Goal: Task Accomplishment & Management: Complete application form

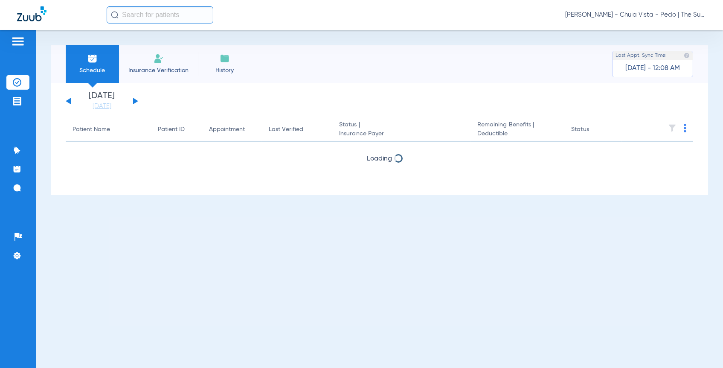
drag, startPoint x: 173, startPoint y: 69, endPoint x: 32, endPoint y: 86, distance: 142.7
click at [174, 69] on span "Insurance Verification" at bounding box center [158, 70] width 66 height 9
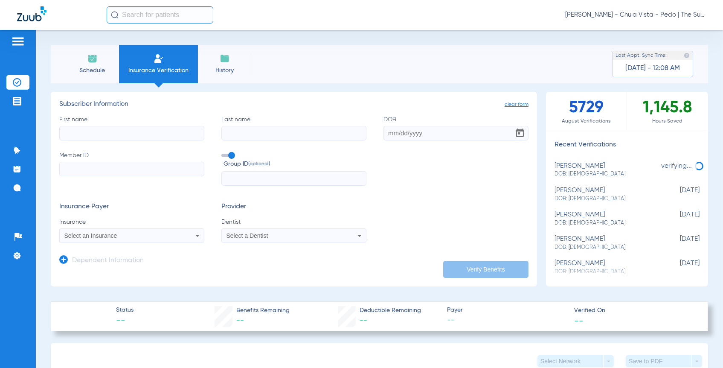
click at [124, 133] on input "First name" at bounding box center [131, 133] width 145 height 15
type input "Jasmarie"
click at [230, 138] on input "Last name" at bounding box center [293, 133] width 145 height 15
type input "[PERSON_NAME]"
click at [391, 133] on input "DOB" at bounding box center [456, 133] width 145 height 15
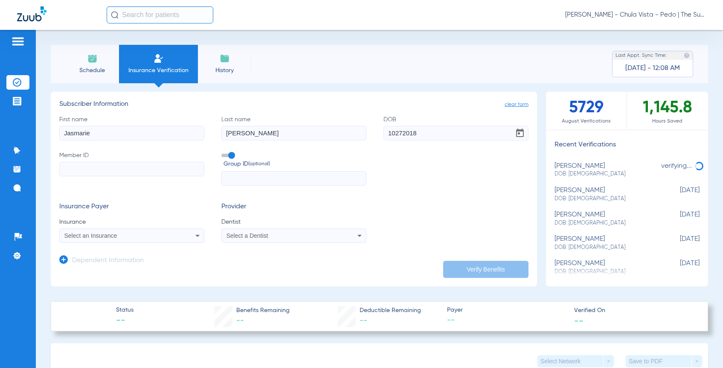
type input "[DATE]"
paste input "994894591H"
type input "994894591H"
drag, startPoint x: 230, startPoint y: 153, endPoint x: 220, endPoint y: 163, distance: 14.5
click at [230, 154] on span at bounding box center [227, 155] width 13 height 3
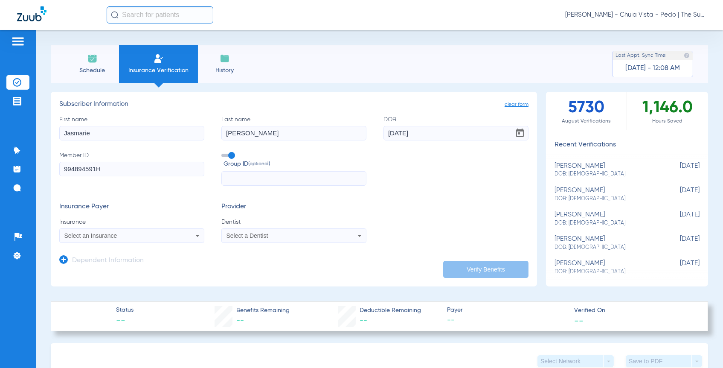
click at [223, 152] on input "Group ID (optional)" at bounding box center [223, 152] width 0 height 0
click at [91, 236] on span "Select an Insurance" at bounding box center [90, 235] width 53 height 7
type input "dentical"
click at [92, 264] on span "Dentical - Data - Bot" at bounding box center [94, 265] width 54 height 7
click at [254, 236] on span "Select a Dentist" at bounding box center [248, 235] width 42 height 7
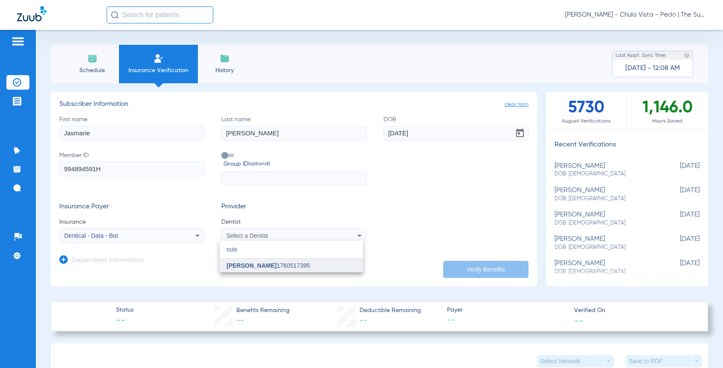
type input "cuis"
click at [271, 260] on mat-option "[PERSON_NAME] 1760517395" at bounding box center [291, 266] width 143 height 14
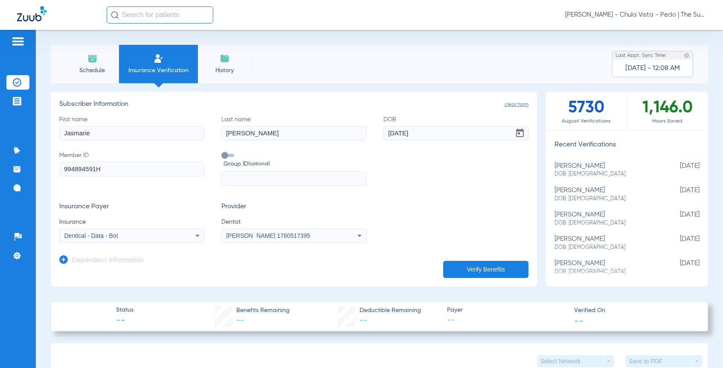
click at [480, 273] on button "Verify Benefits" at bounding box center [485, 269] width 85 height 17
type input "Jasmarie"
type input "[PERSON_NAME]"
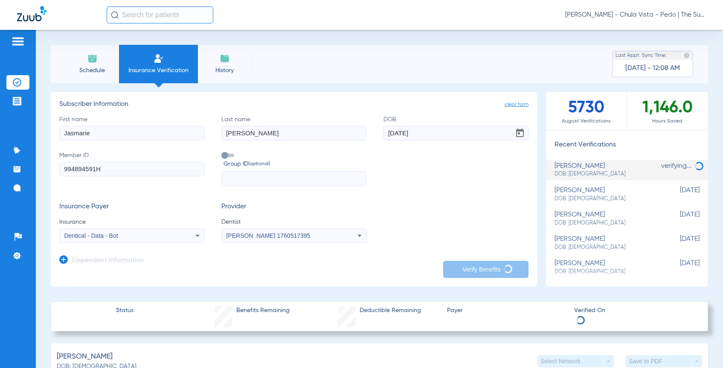
click at [178, 277] on app-manual-verification-form "clear form Subscriber Information First name Jasmarie Last name [PERSON_NAME] D…" at bounding box center [294, 189] width 487 height 195
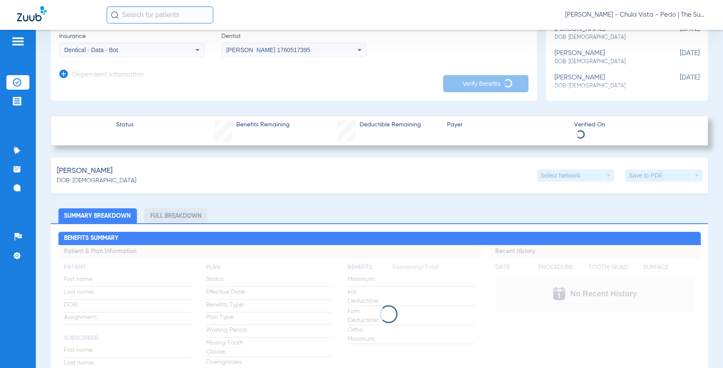
scroll to position [189, 0]
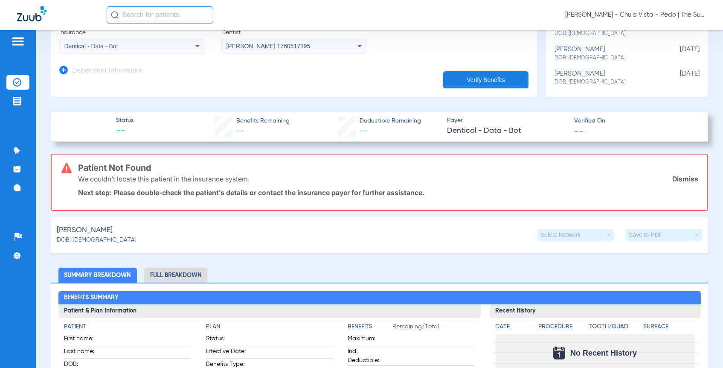
click at [134, 107] on app-manual-insurance-verification "clear form Subscriber Information First name Jasmarie Last name [PERSON_NAME] D…" at bounding box center [380, 374] width 658 height 944
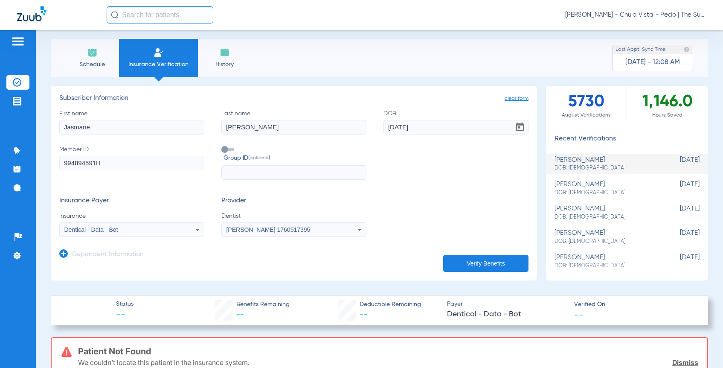
scroll to position [0, 0]
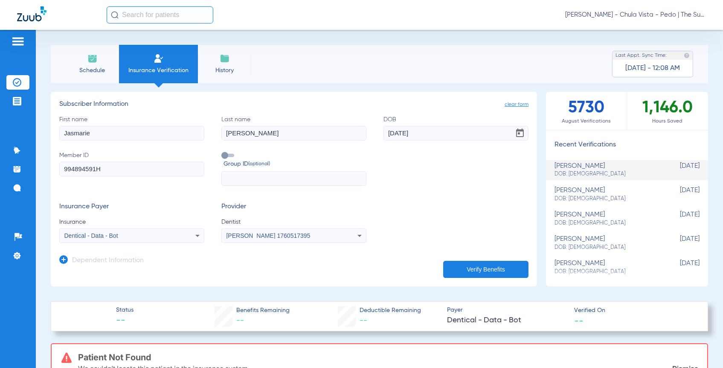
click at [453, 266] on button "Verify Benefits" at bounding box center [485, 269] width 85 height 17
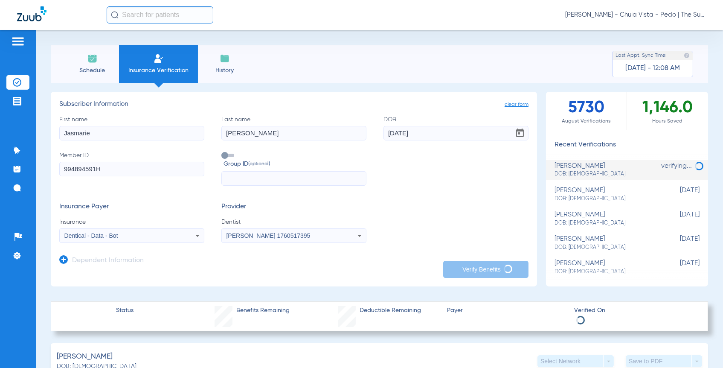
click at [332, 74] on div "Schedule Insurance Verification History Last Appt. Sync Time: [DATE] - 12:08 AM" at bounding box center [380, 64] width 658 height 38
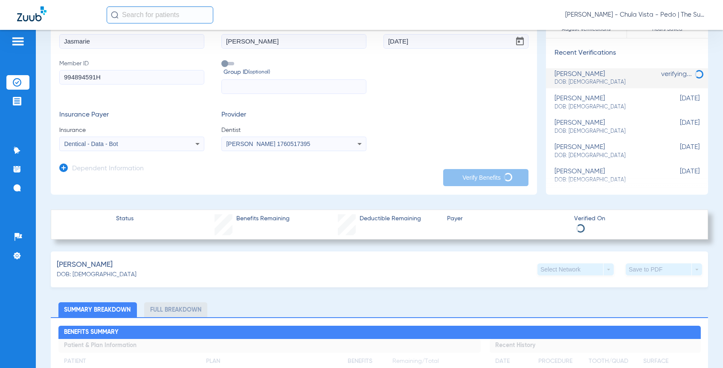
scroll to position [47, 0]
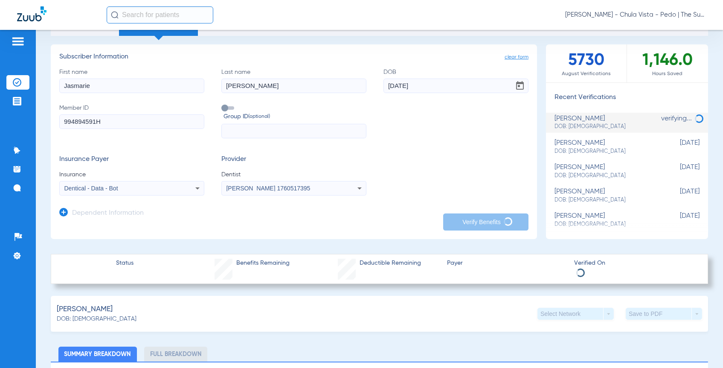
click at [169, 100] on div "First name [PERSON_NAME] Last name [PERSON_NAME] DOB [DEMOGRAPHIC_DATA] Member …" at bounding box center [293, 103] width 469 height 71
drag, startPoint x: 137, startPoint y: 124, endPoint x: 52, endPoint y: 117, distance: 84.7
click at [47, 117] on div "Schedule Insurance Verification History Last Appt. Sync Time: [DATE] - 12:08 AM…" at bounding box center [380, 199] width 688 height 338
drag, startPoint x: 107, startPoint y: 120, endPoint x: 41, endPoint y: 126, distance: 66.0
click at [41, 126] on div "Schedule Insurance Verification History Last Appt. Sync Time: [DATE] - 12:08 AM…" at bounding box center [380, 199] width 688 height 338
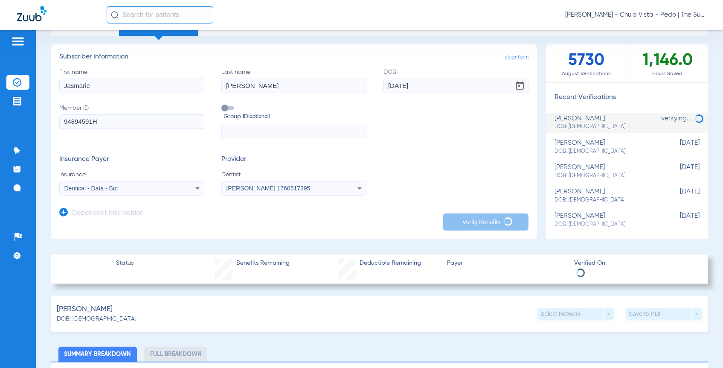
type input "994894591H"
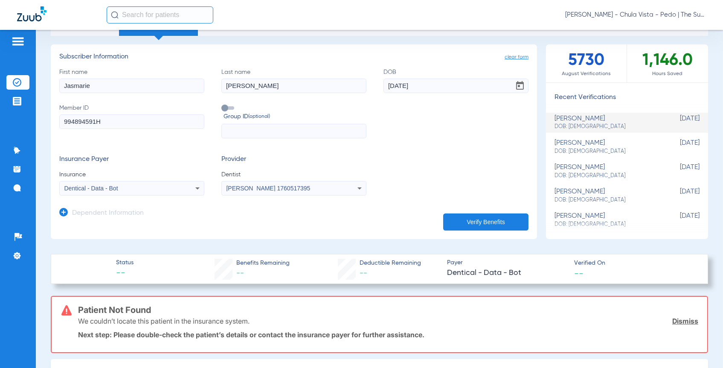
click at [514, 56] on span "clear form" at bounding box center [517, 57] width 24 height 9
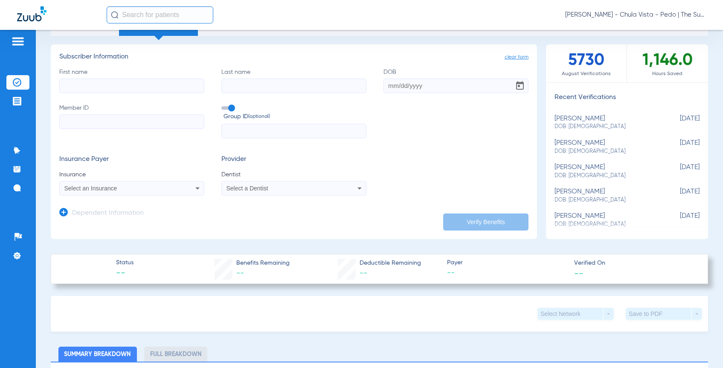
paste input "94894591H"
type input "94894591H"
click at [87, 85] on input "First name" at bounding box center [131, 86] width 145 height 15
drag, startPoint x: 91, startPoint y: 85, endPoint x: 80, endPoint y: 85, distance: 11.1
click at [80, 85] on input "Jasmaire" at bounding box center [131, 86] width 145 height 15
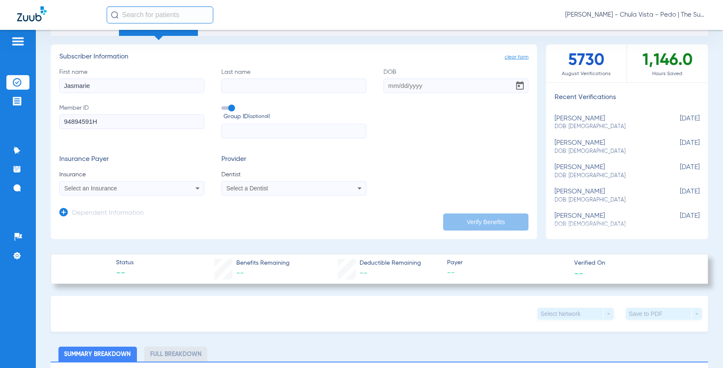
type input "Jasmarie"
click at [236, 91] on input "Last name" at bounding box center [293, 86] width 145 height 15
type input "[PERSON_NAME]"
click at [387, 85] on input "DOB" at bounding box center [456, 86] width 145 height 15
click at [390, 89] on input "DOB Required" at bounding box center [456, 86] width 145 height 15
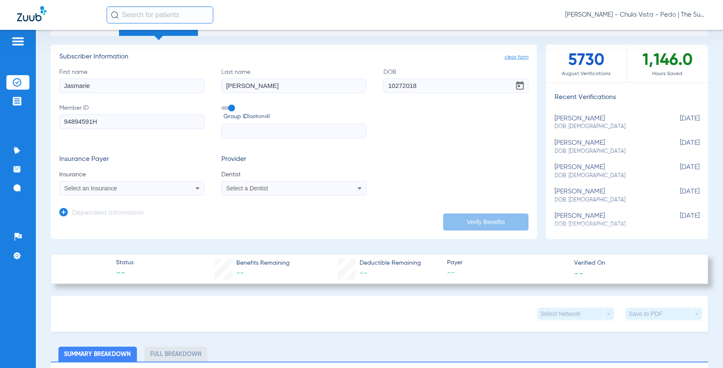
type input "[DATE]"
click at [230, 106] on span at bounding box center [227, 107] width 13 height 3
click at [223, 105] on input "Group ID (optional)" at bounding box center [223, 105] width 0 height 0
click at [186, 189] on div "Select an Insurance" at bounding box center [132, 188] width 144 height 10
type input "dentical"
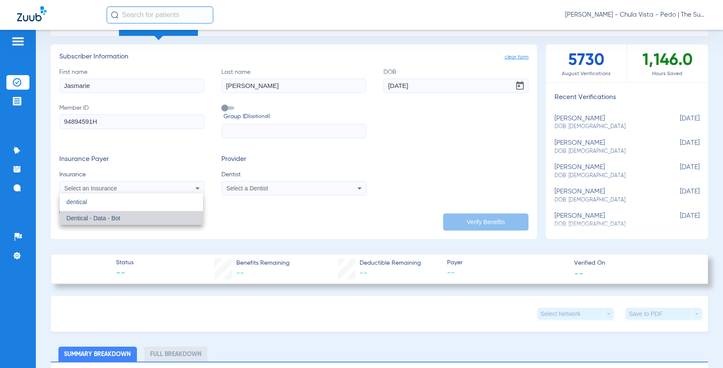
click at [159, 217] on mat-option "Dentical - Data - Bot" at bounding box center [131, 218] width 143 height 14
click at [225, 191] on div "Select a Dentist" at bounding box center [294, 188] width 144 height 10
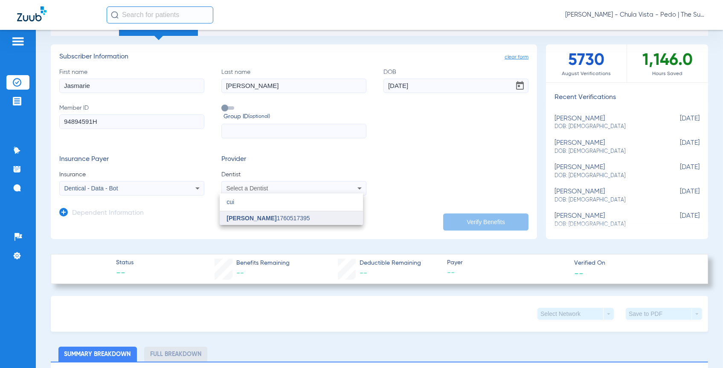
type input "cui"
click at [236, 217] on span "[PERSON_NAME]" at bounding box center [252, 218] width 50 height 7
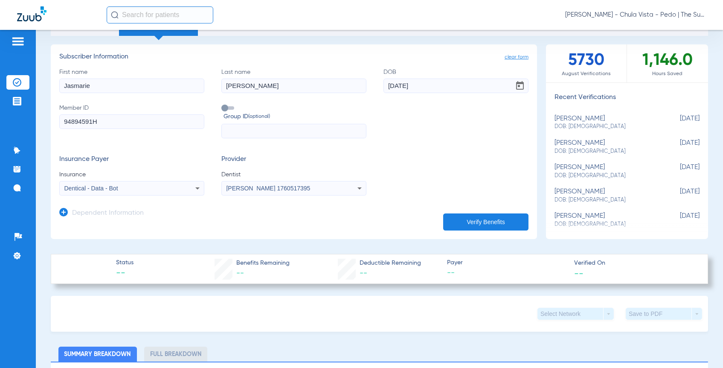
click at [463, 228] on button "Verify Benefits" at bounding box center [485, 221] width 85 height 17
type input "[PERSON_NAME]"
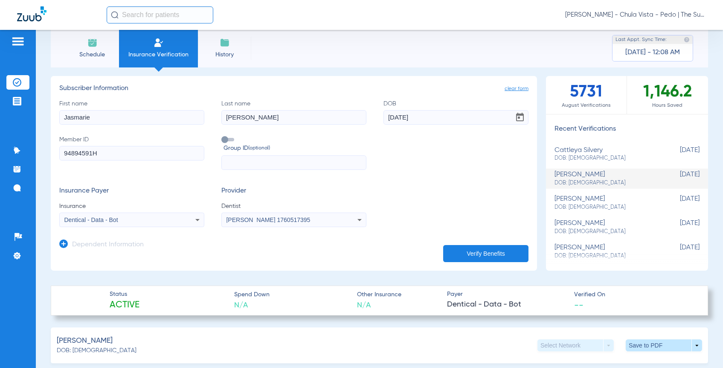
scroll to position [0, 0]
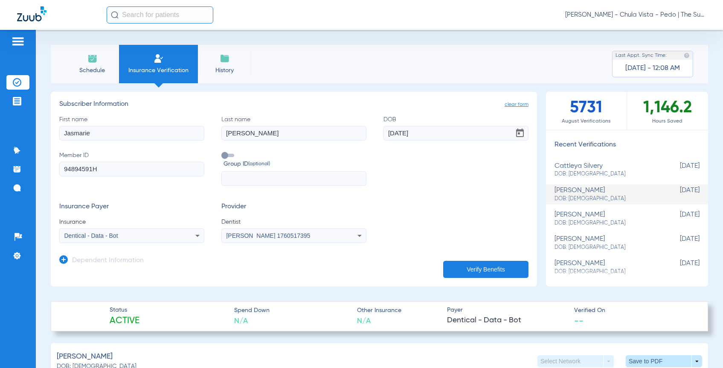
click at [178, 259] on app-dependent-form "Dependent Information" at bounding box center [293, 257] width 469 height 29
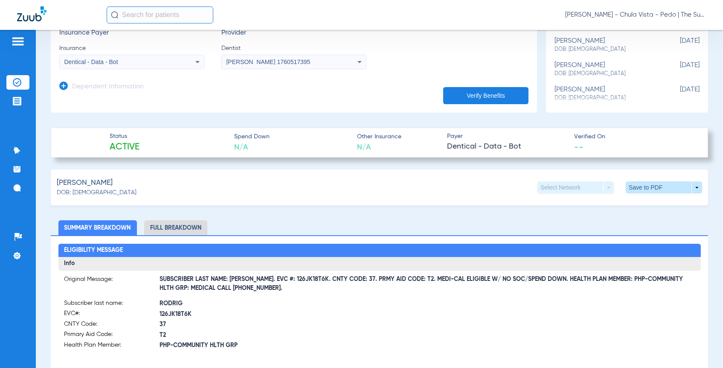
scroll to position [189, 0]
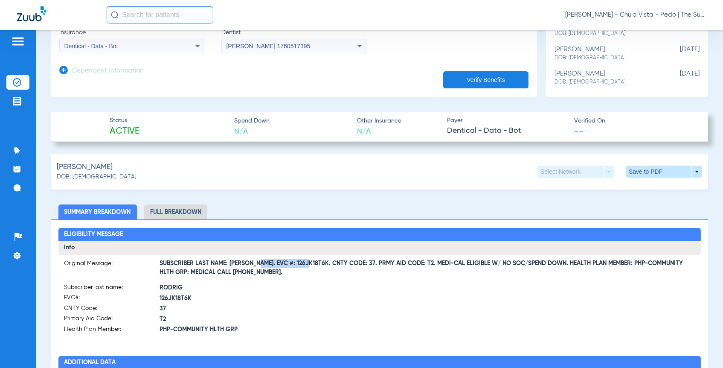
drag, startPoint x: 256, startPoint y: 264, endPoint x: 306, endPoint y: 263, distance: 50.8
click at [306, 264] on span "SUBSCRIBER LAST NAME: [PERSON_NAME]. EVC #: 126JK18T6K. CNTY CODE: 37. PRMY AID…" at bounding box center [427, 268] width 535 height 9
copy span "EVC #: 126JK18T6K"
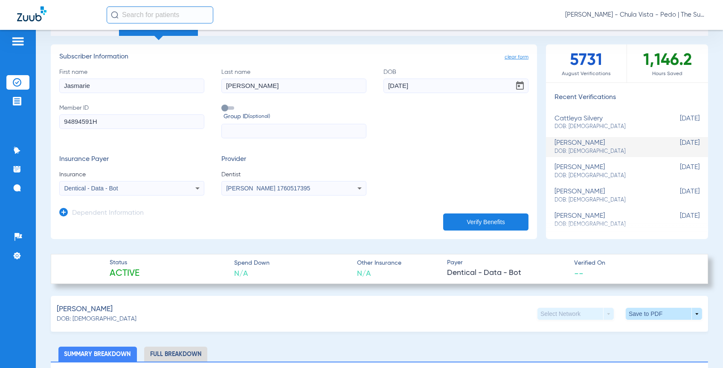
scroll to position [0, 0]
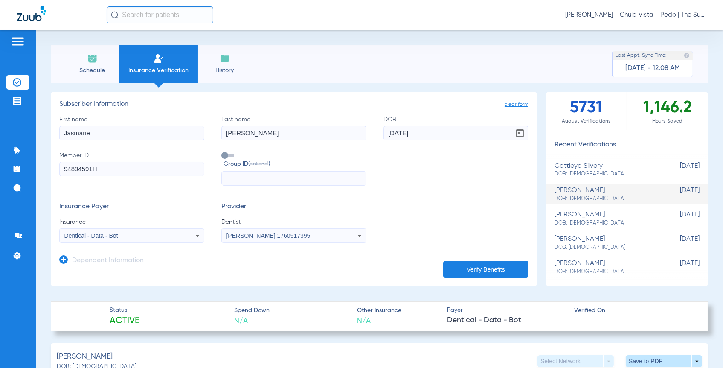
click at [508, 105] on span "clear form" at bounding box center [517, 104] width 24 height 9
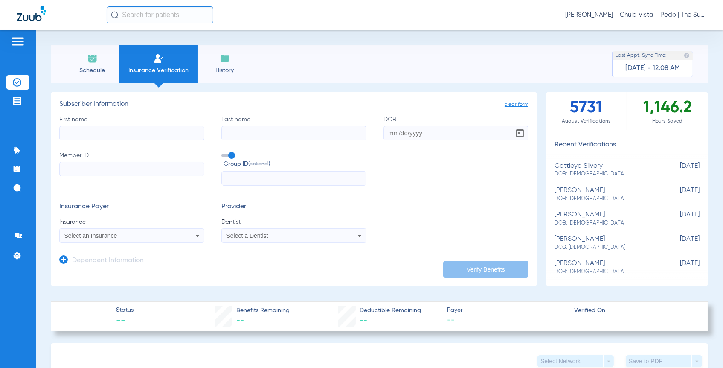
drag, startPoint x: 89, startPoint y: 130, endPoint x: 75, endPoint y: 137, distance: 16.0
click at [80, 130] on input "First name" at bounding box center [131, 133] width 145 height 15
type input "[PERSON_NAME]"
click at [234, 138] on input "Last name" at bounding box center [293, 133] width 145 height 15
type input "Seefoo"
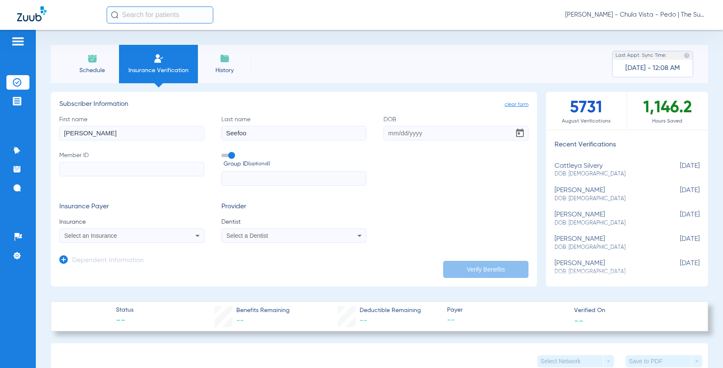
click at [386, 134] on input "DOB" at bounding box center [456, 133] width 145 height 15
type input "[DATE]"
paste input "94286369G"
type input "94286369G"
click at [225, 160] on span "Group ID (optional)" at bounding box center [295, 164] width 143 height 9
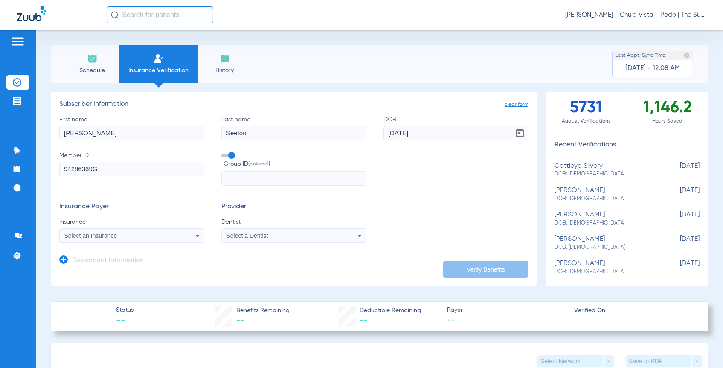
click at [223, 152] on input "Group ID (optional)" at bounding box center [223, 152] width 0 height 0
click at [78, 236] on span "Select an Insurance" at bounding box center [90, 235] width 53 height 7
type input "dentical"
click at [102, 264] on span "Dentical - Data - Bot" at bounding box center [94, 265] width 54 height 7
click at [244, 238] on span "Select a Dentist" at bounding box center [248, 235] width 42 height 7
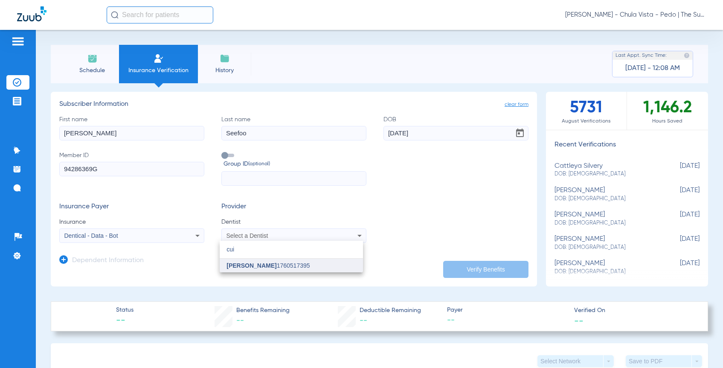
type input "cui"
click at [270, 271] on mat-option "[PERSON_NAME] 1760517395" at bounding box center [291, 266] width 143 height 14
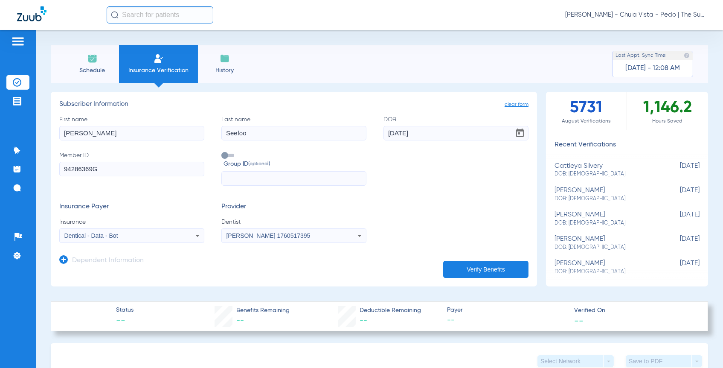
click at [476, 269] on button "Verify Benefits" at bounding box center [485, 269] width 85 height 17
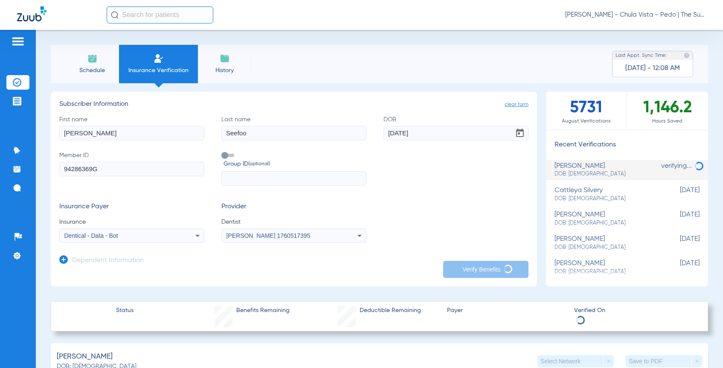
click at [188, 262] on app-dependent-form "Dependent Information" at bounding box center [293, 257] width 469 height 29
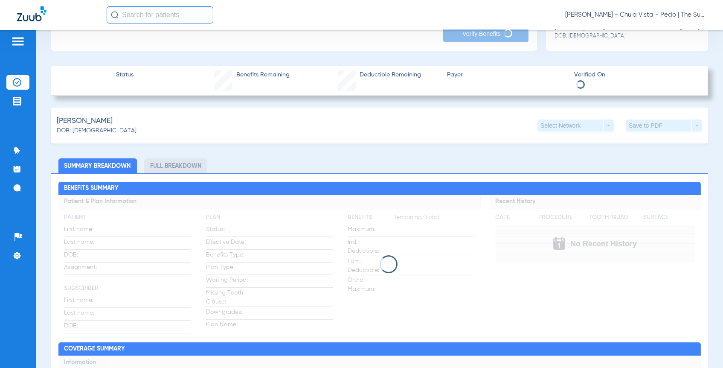
scroll to position [237, 0]
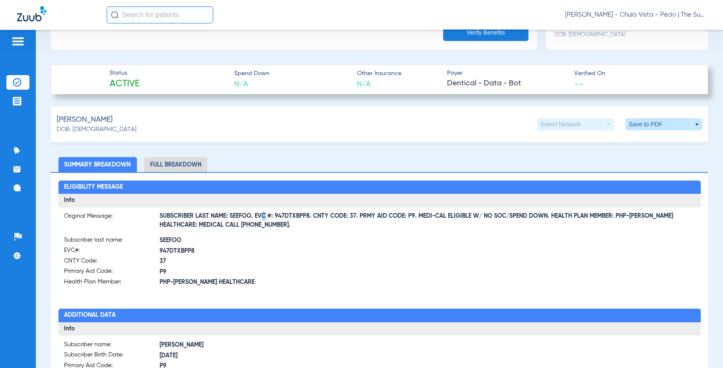
click at [262, 216] on span "SUBSCRIBER LAST NAME: SEEFOO. EVC #: 947DTXBPP8. CNTY CODE: 37. PRMY AID CODE: …" at bounding box center [427, 220] width 535 height 9
click at [257, 217] on span "SUBSCRIBER LAST NAME: SEEFOO. EVC #: 947DTXBPP8. CNTY CODE: 37. PRMY AID CODE: …" at bounding box center [427, 220] width 535 height 9
click at [260, 217] on span "SUBSCRIBER LAST NAME: SEEFOO. EVC #: 947DTXBPP8. CNTY CODE: 37. PRMY AID CODE: …" at bounding box center [427, 220] width 535 height 9
drag, startPoint x: 255, startPoint y: 216, endPoint x: 309, endPoint y: 213, distance: 53.9
click at [309, 216] on span "SUBSCRIBER LAST NAME: SEEFOO. EVC #: 947DTXBPP8. CNTY CODE: 37. PRMY AID CODE: …" at bounding box center [427, 220] width 535 height 9
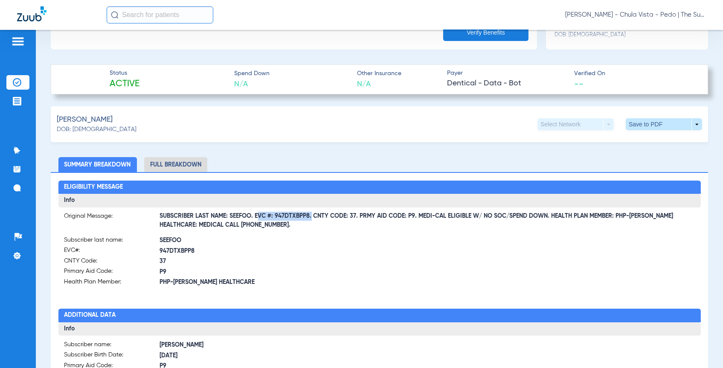
copy span "EVC #: 947DTXBPP8"
